Goal: Find specific page/section: Find specific page/section

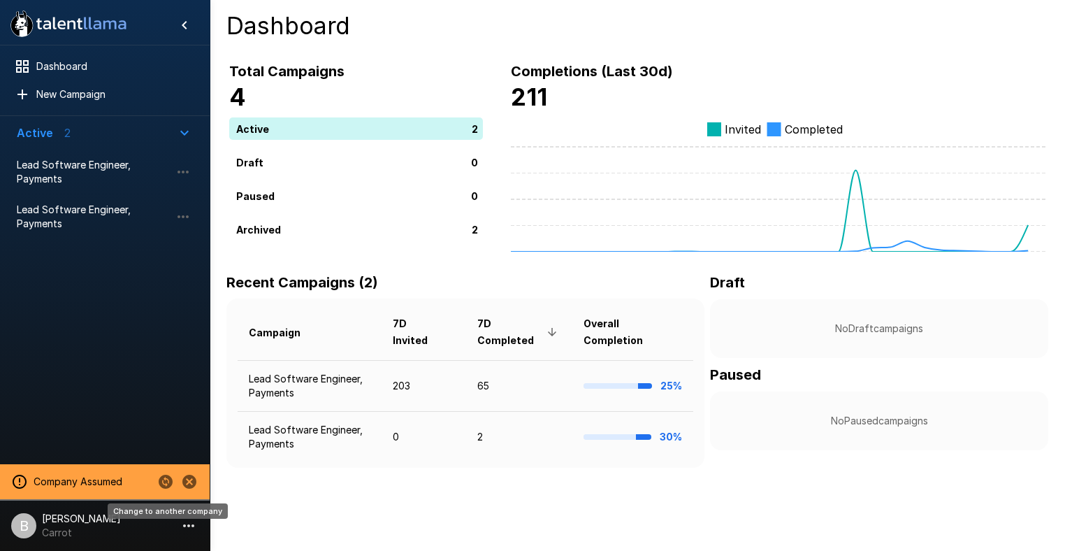
click at [165, 483] on icon "Change to another company" at bounding box center [166, 482] width 14 height 14
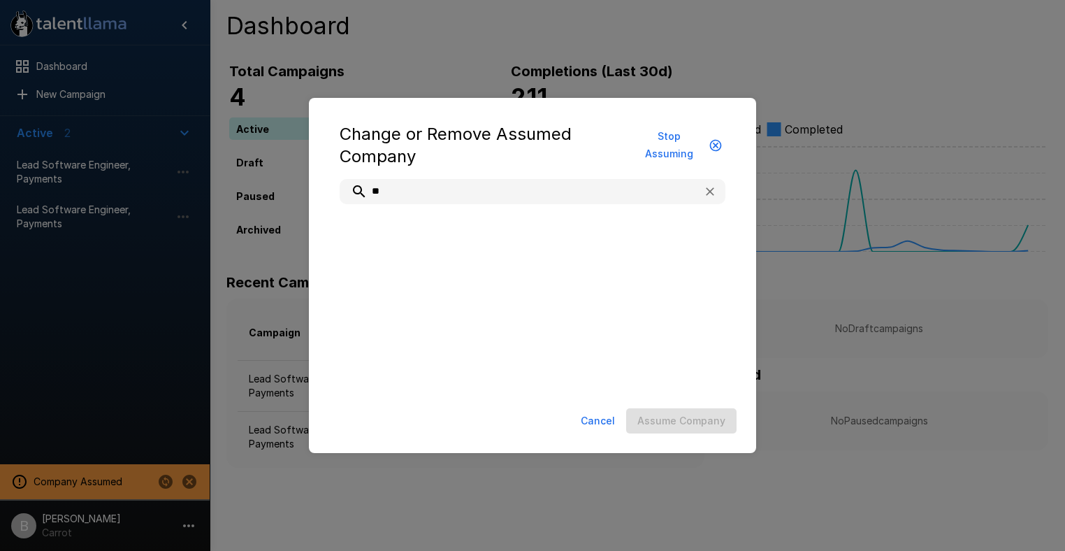
type input "***"
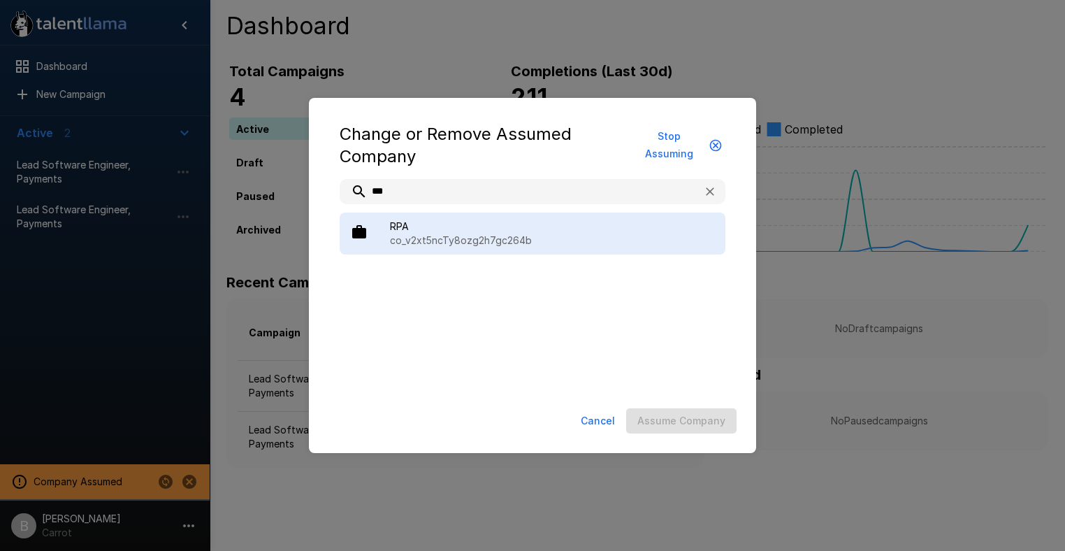
click at [509, 229] on span "RPA" at bounding box center [552, 226] width 324 height 14
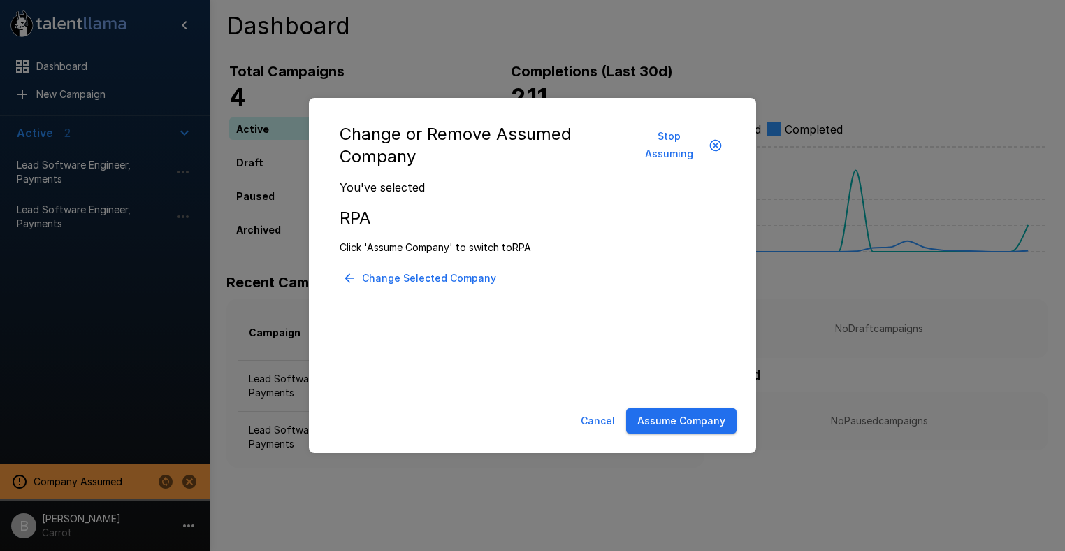
click at [698, 417] on button "Assume Company" at bounding box center [681, 421] width 110 height 26
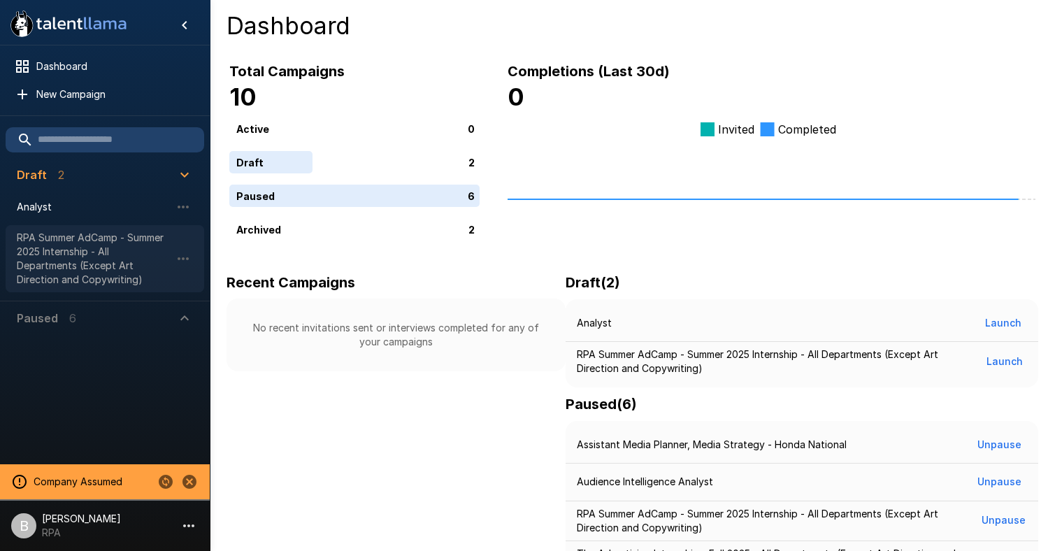
click at [129, 262] on span "RPA Summer AdCamp - Summer 2025 Internship - All Departments (Except Art Direct…" at bounding box center [94, 259] width 154 height 56
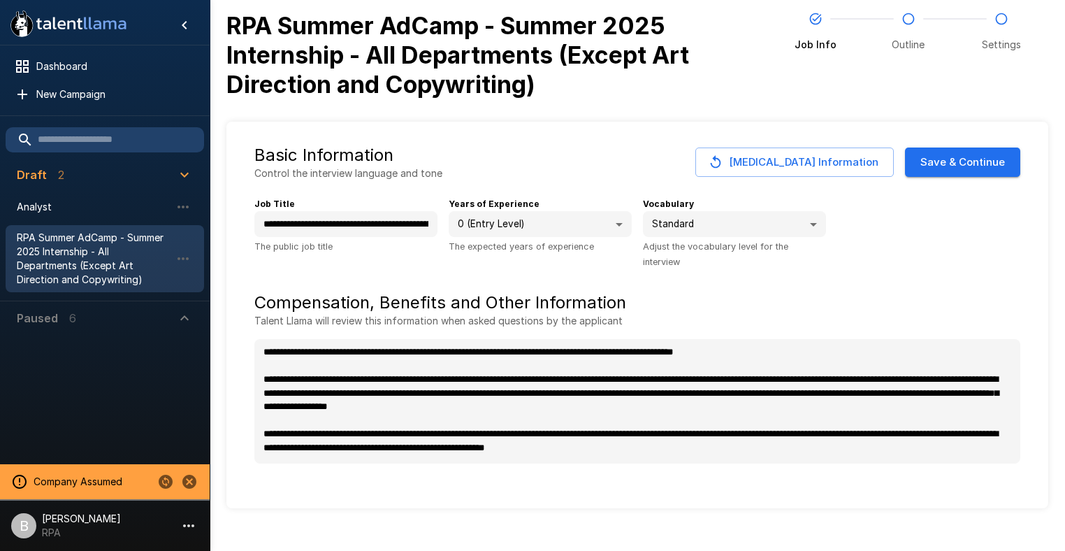
click at [55, 315] on p "Paused" at bounding box center [37, 318] width 41 height 17
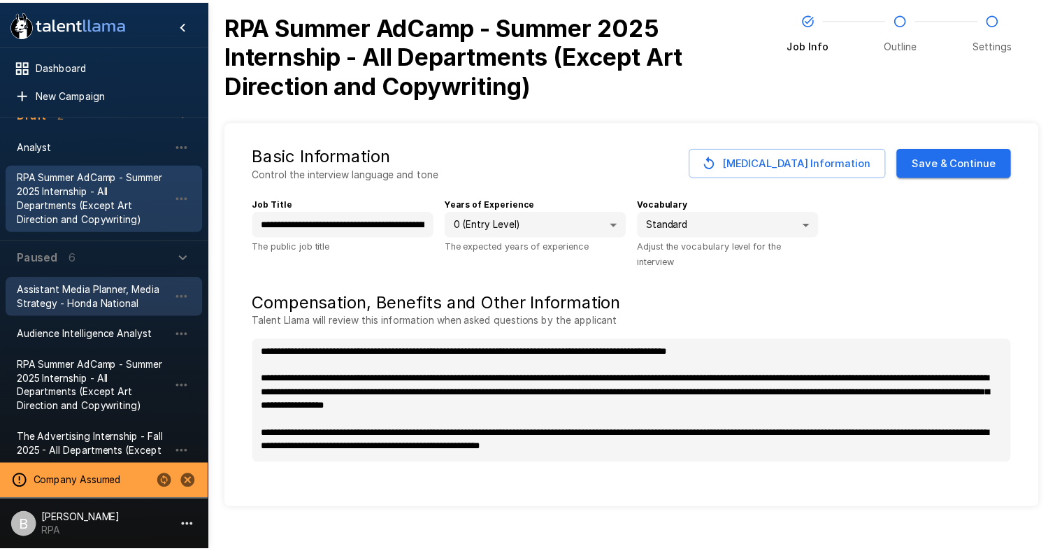
scroll to position [71, 0]
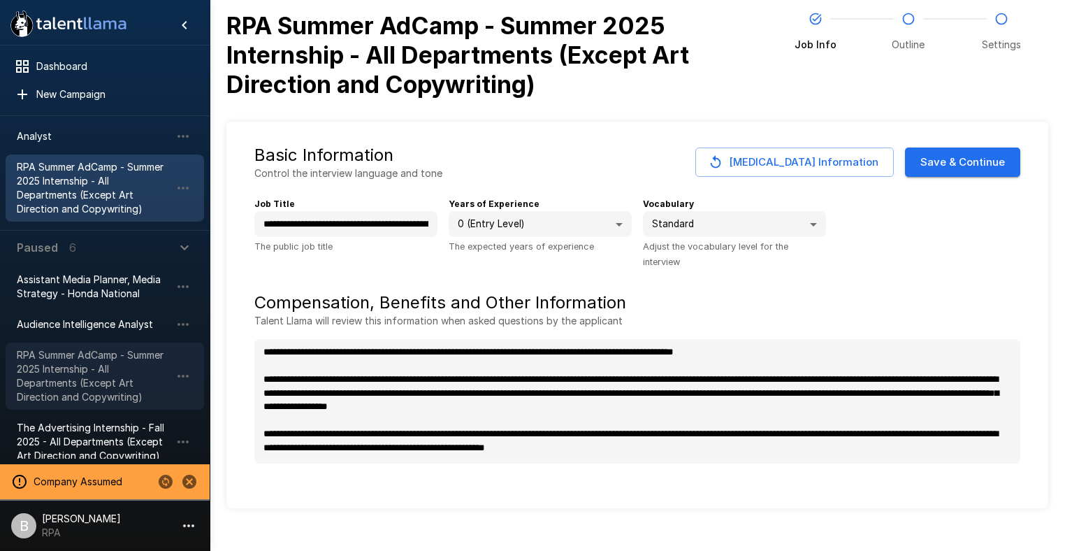
click at [85, 392] on span "RPA Summer AdCamp - Summer 2025 Internship - All Departments (Except Art Direct…" at bounding box center [94, 376] width 154 height 56
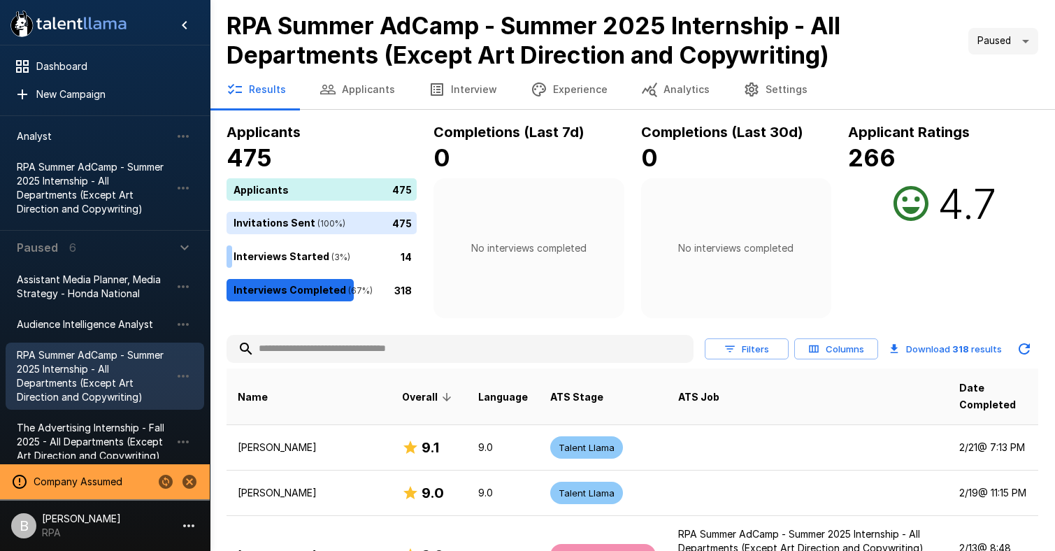
click at [671, 93] on button "Analytics" at bounding box center [675, 89] width 102 height 39
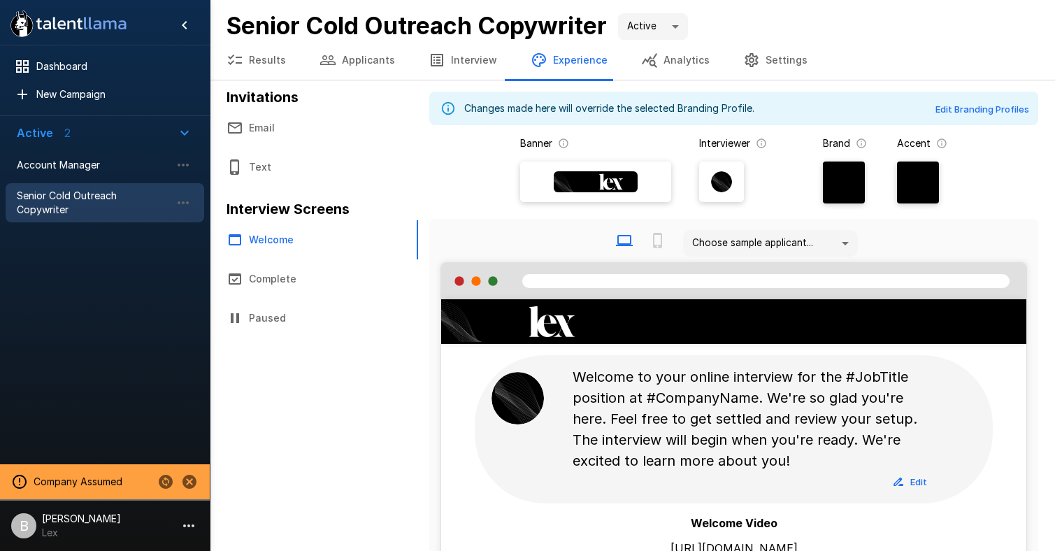
scroll to position [234, 0]
